Goal: Task Accomplishment & Management: Manage account settings

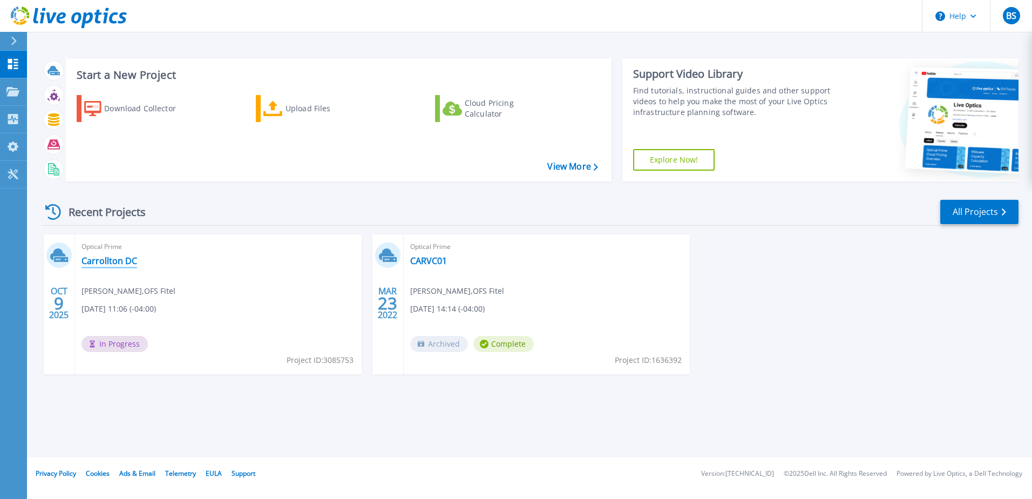
click at [102, 256] on link "Carrollton DC" at bounding box center [110, 260] width 56 height 11
click at [190, 381] on div "OCT 9 2025 Optical Prime Carrollton DC Billy Stephens , OFS Fitel 10/09/2025, 1…" at bounding box center [526, 314] width 986 height 161
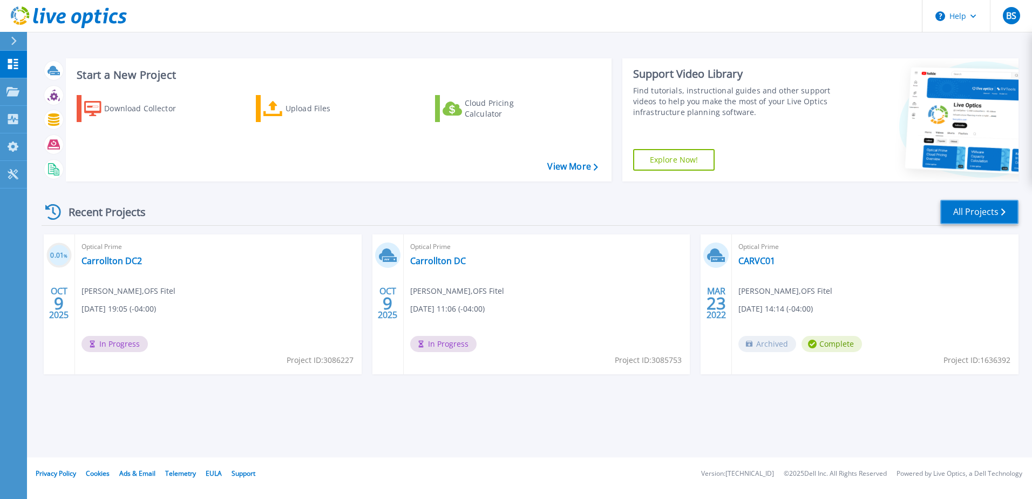
click at [1002, 211] on icon at bounding box center [1003, 211] width 4 height 7
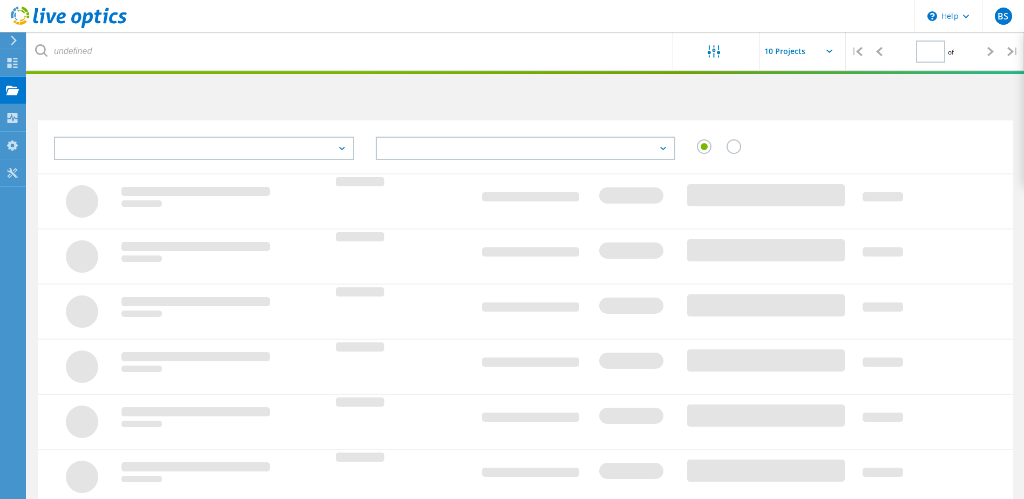
type input "1"
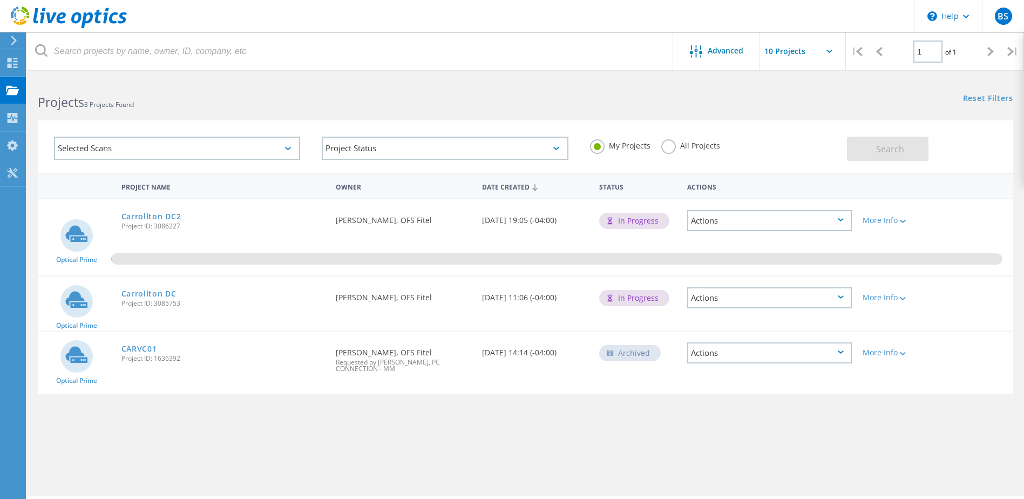
click at [792, 297] on div "Actions" at bounding box center [769, 297] width 165 height 21
click at [718, 317] on div "Delete" at bounding box center [769, 323] width 162 height 17
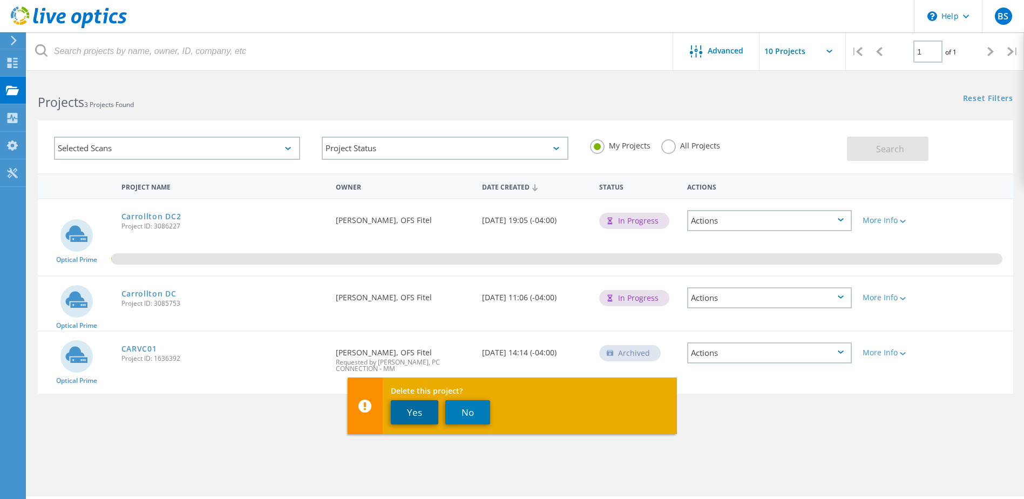
click at [414, 408] on button "Yes" at bounding box center [415, 412] width 48 height 24
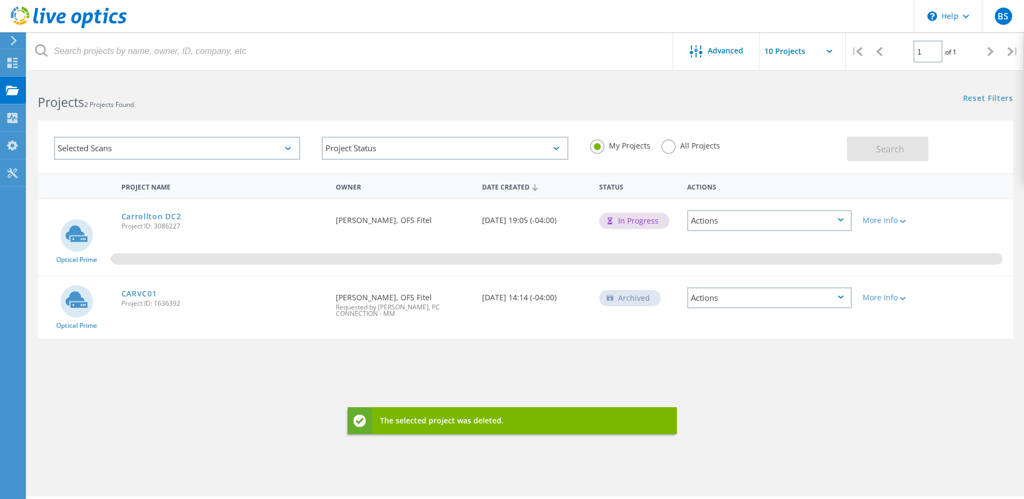
click at [264, 397] on div "Project Name Owner Date Created Status Actions Optical Prime Carrollton DC2 Pro…" at bounding box center [525, 313] width 975 height 281
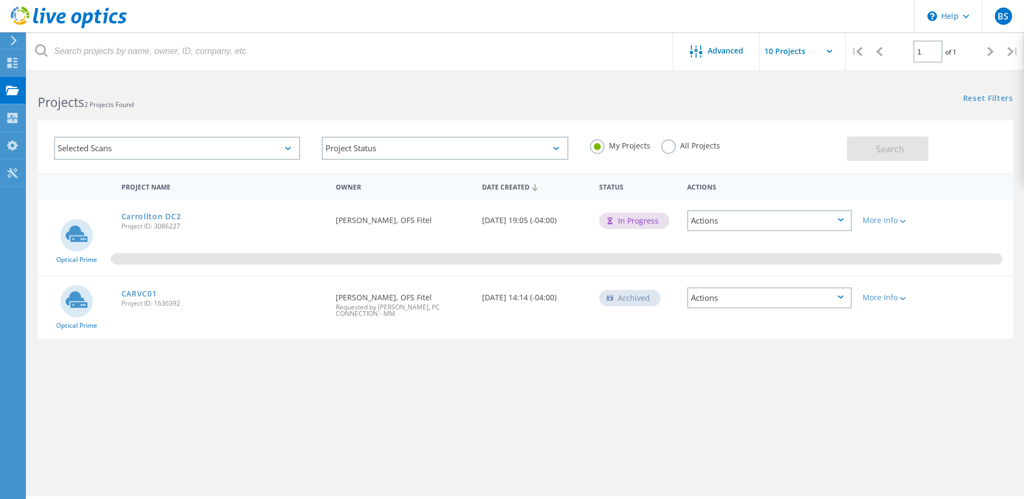
click at [808, 222] on div "Actions" at bounding box center [769, 220] width 165 height 21
click at [735, 223] on div "Project Details" at bounding box center [769, 220] width 162 height 17
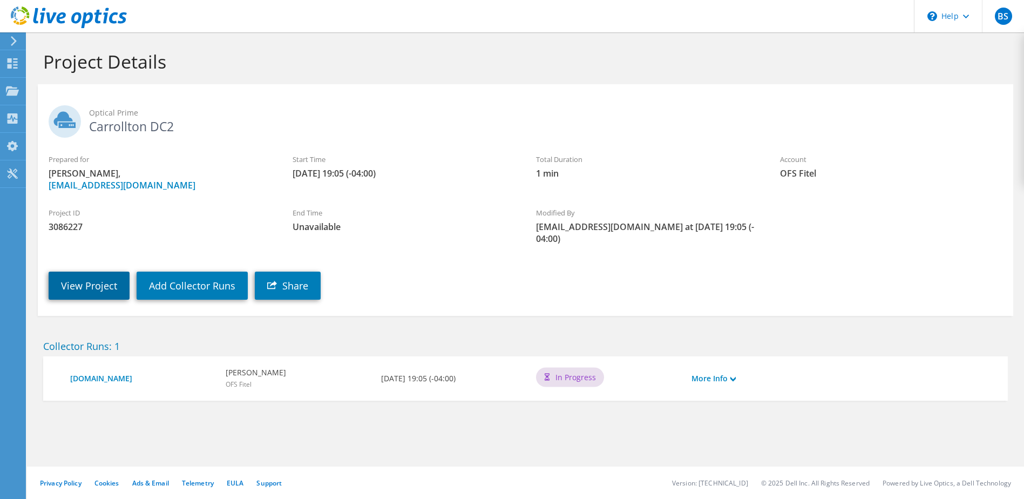
click at [84, 282] on link "View Project" at bounding box center [89, 286] width 81 height 28
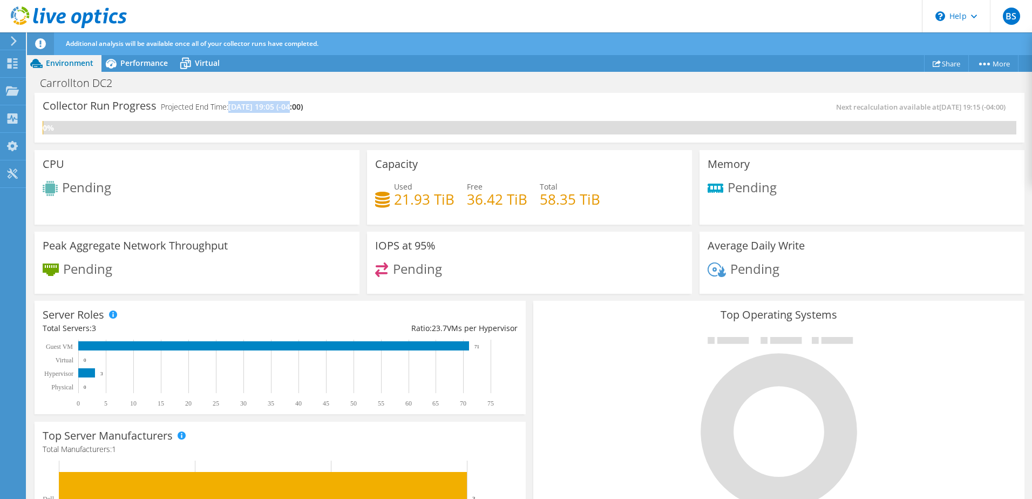
drag, startPoint x: 232, startPoint y: 107, endPoint x: 294, endPoint y: 107, distance: 62.6
click at [294, 107] on span "10/14/2025, 19:05 (-04:00)" at bounding box center [265, 106] width 74 height 10
copy span "10/14/2025, 19:05"
